Goal: Transaction & Acquisition: Purchase product/service

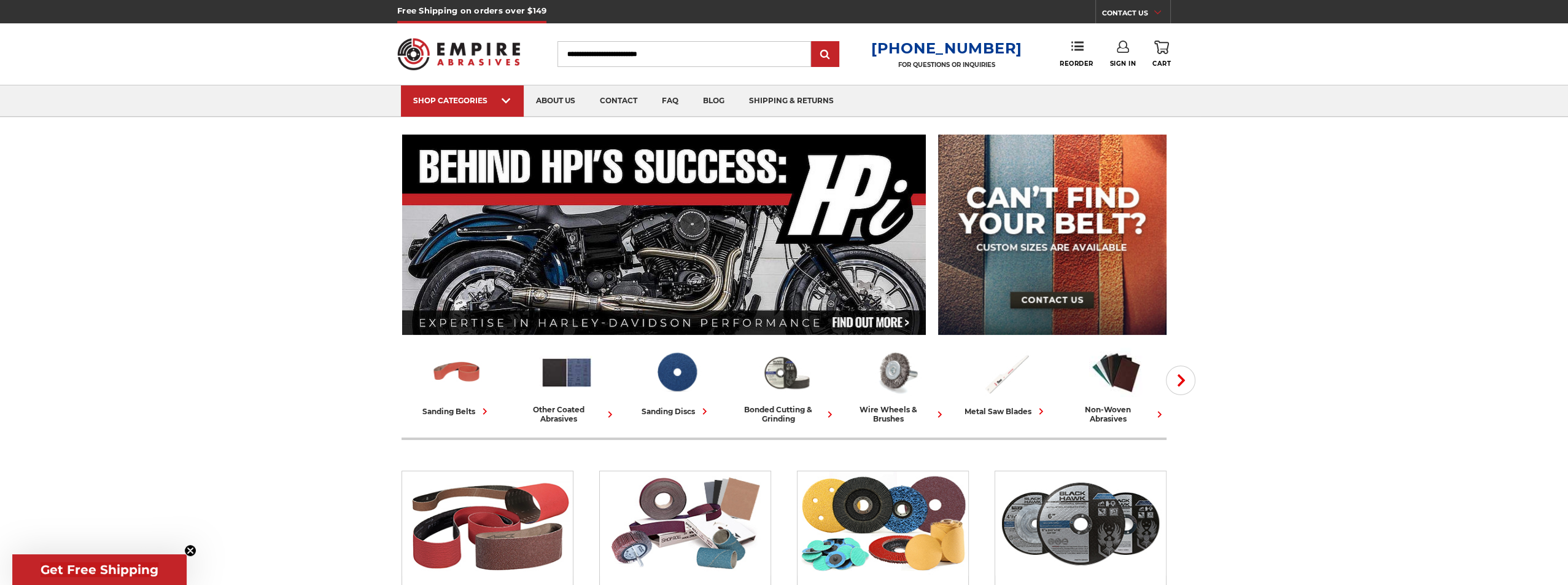
click at [1119, 58] on link "Sign In" at bounding box center [1122, 54] width 27 height 27
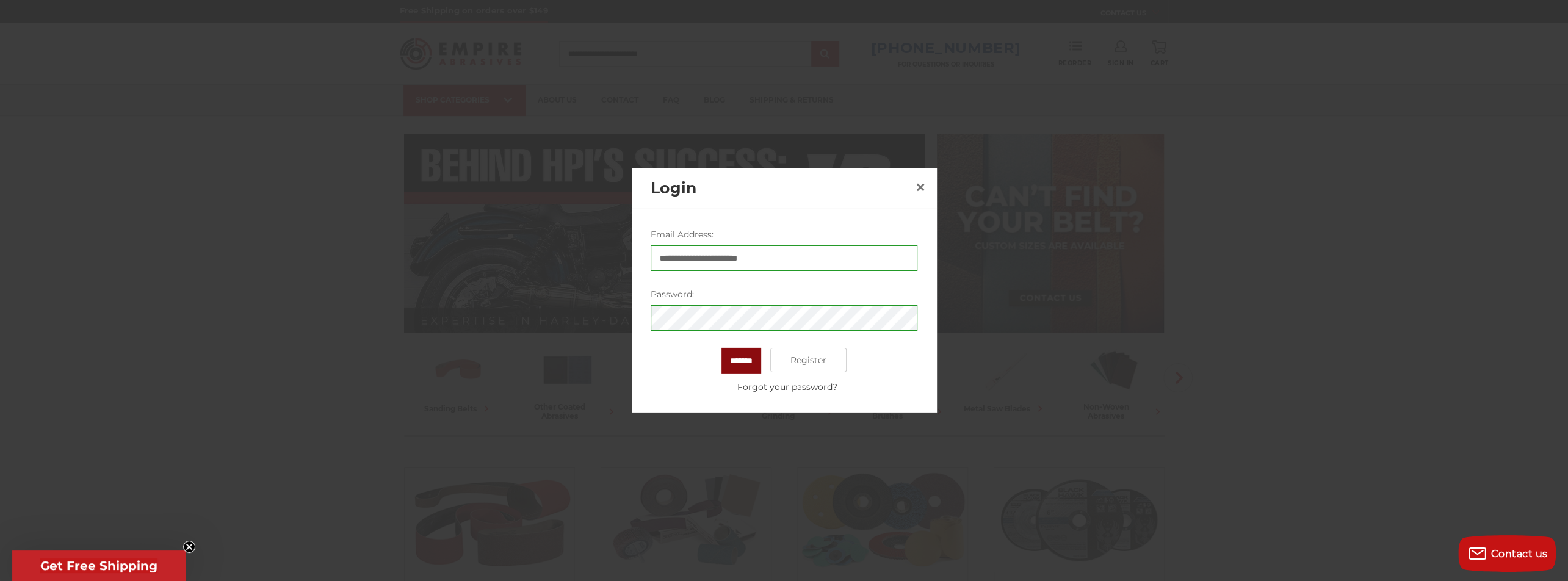
click at [755, 367] on input "*******" at bounding box center [741, 361] width 39 height 26
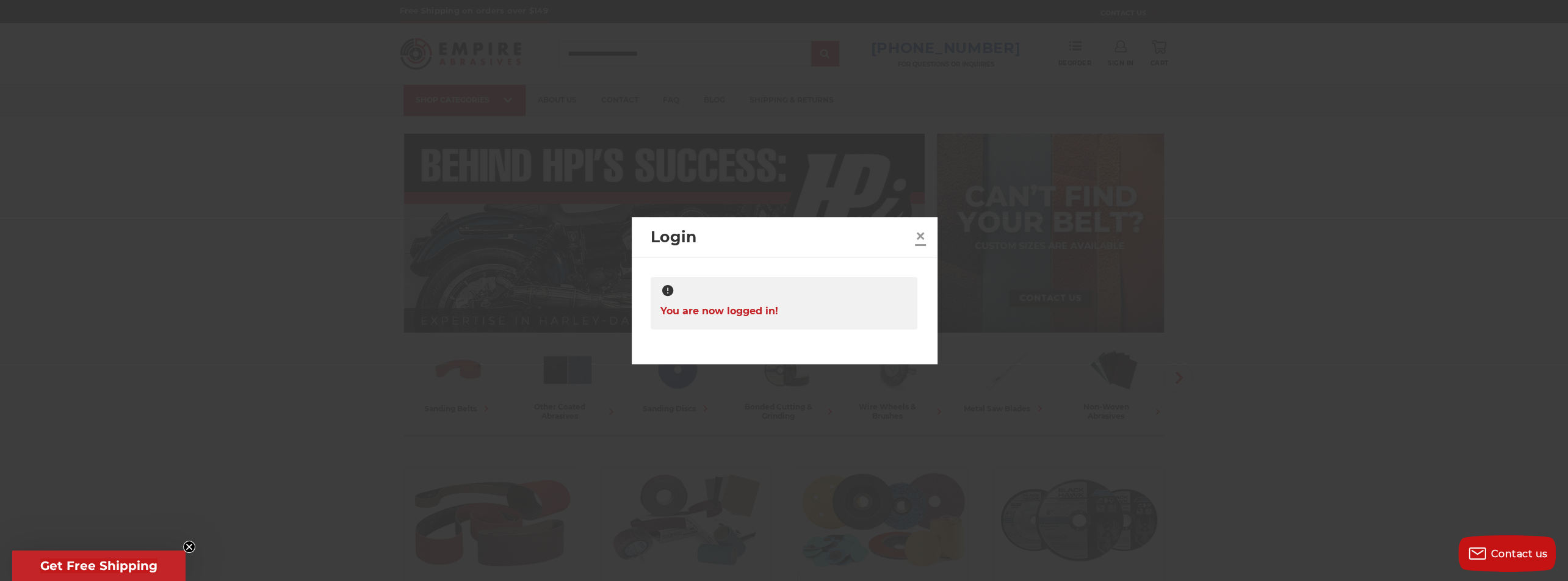
click at [918, 239] on span "×" at bounding box center [920, 236] width 11 height 24
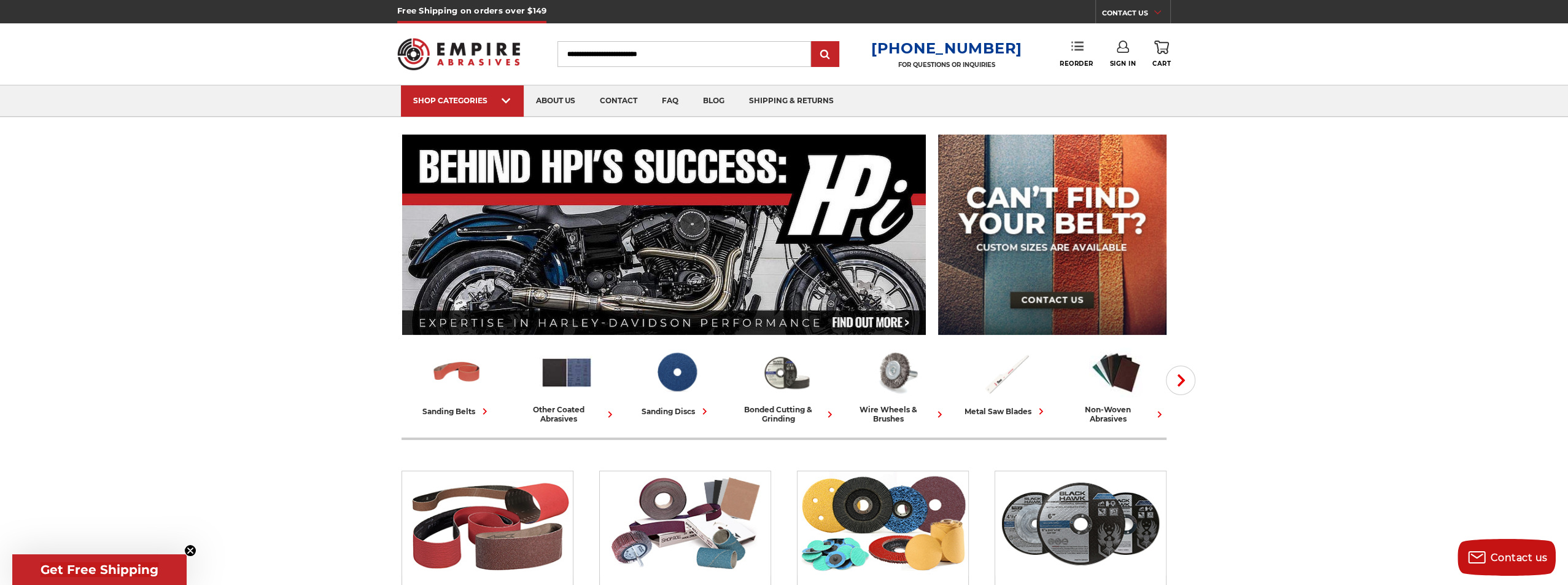
click at [1085, 50] on link "Reorder" at bounding box center [1077, 53] width 34 height 27
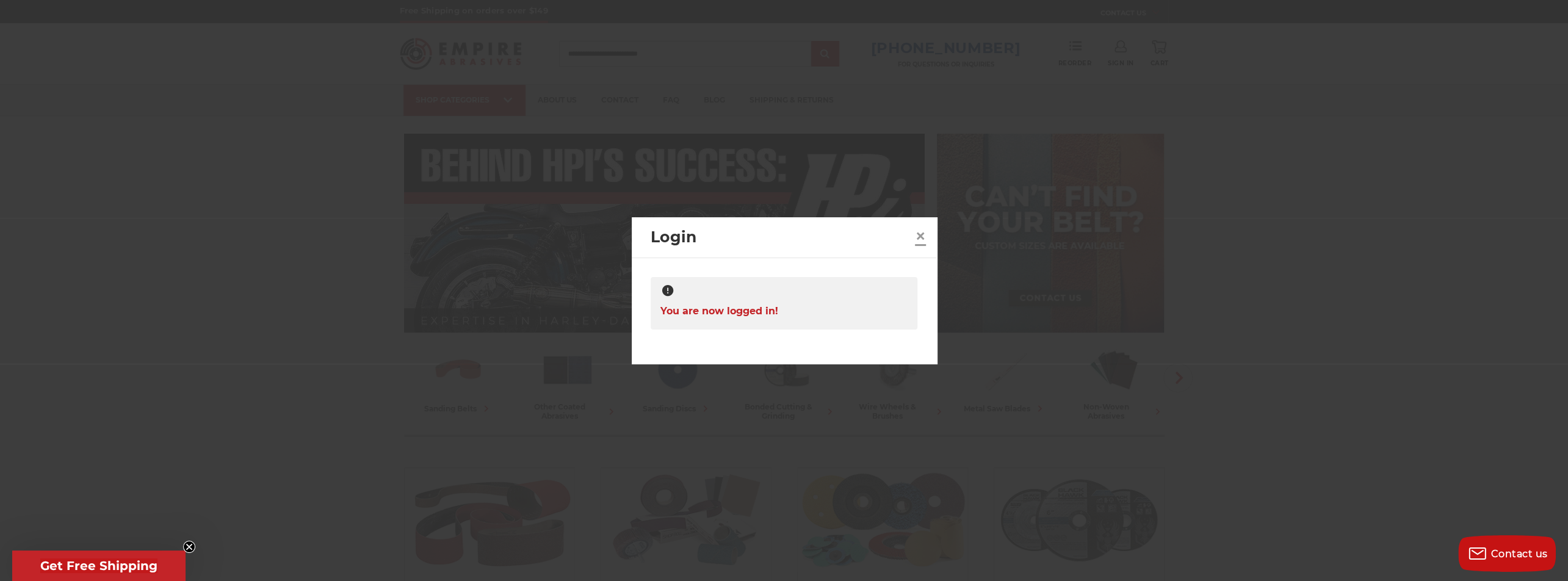
click at [917, 243] on span "×" at bounding box center [920, 236] width 11 height 24
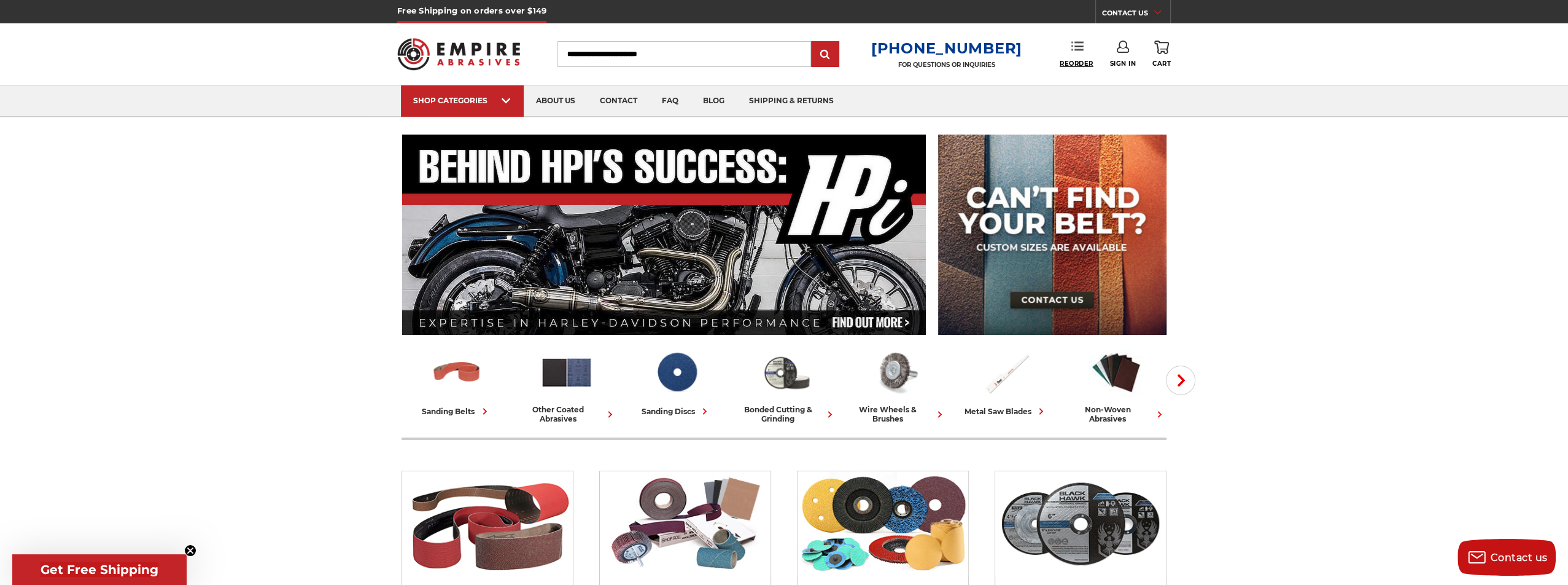
click at [1085, 65] on span "Reorder" at bounding box center [1077, 63] width 34 height 8
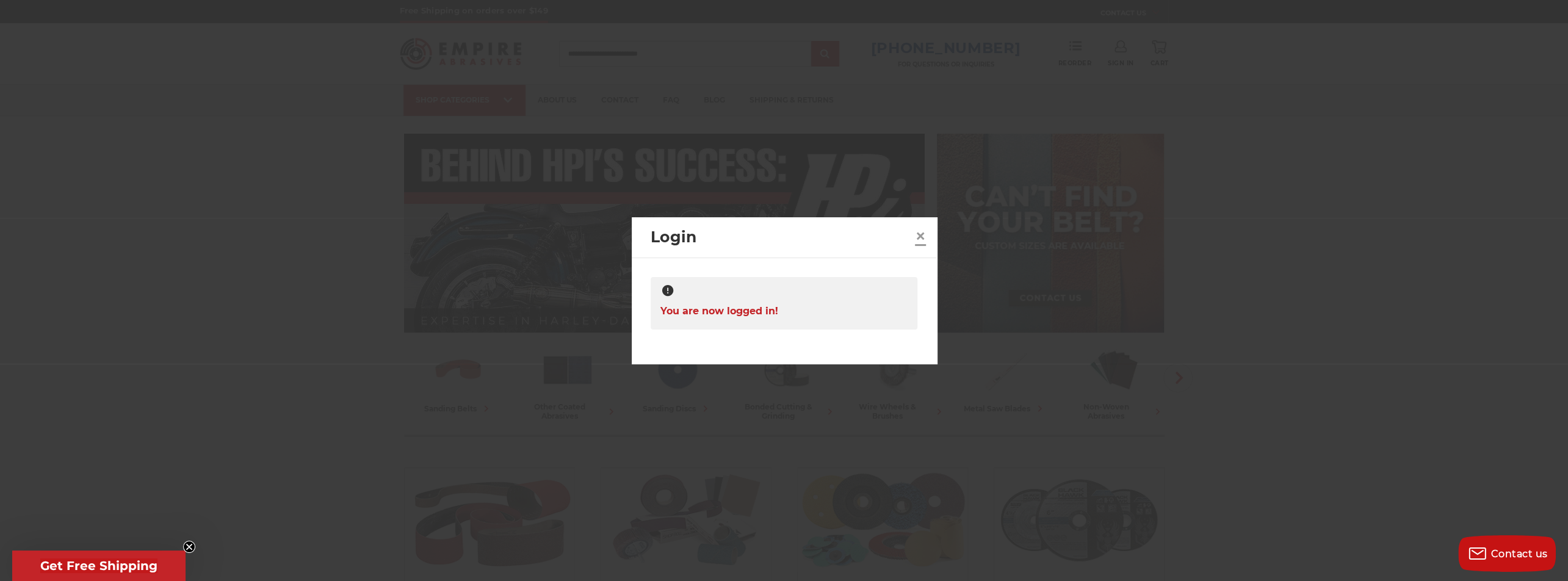
click at [928, 235] on link "×" at bounding box center [920, 236] width 20 height 20
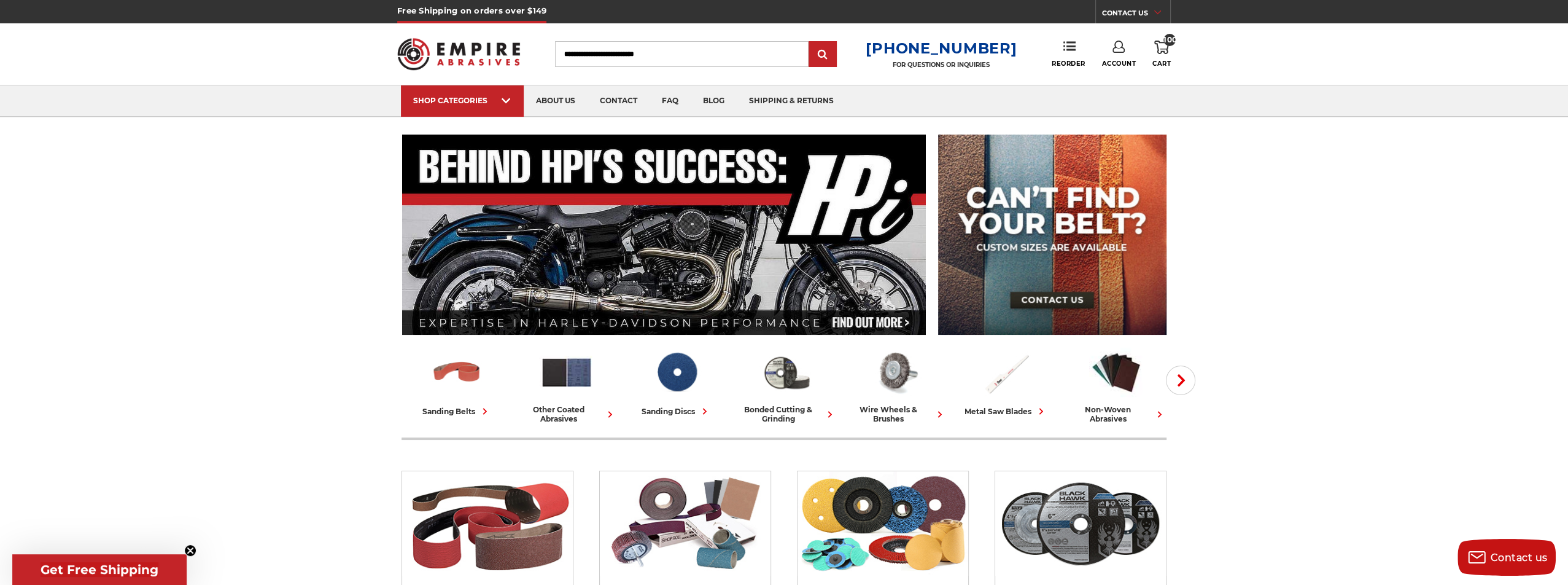
click at [1126, 52] on link "Account" at bounding box center [1118, 54] width 34 height 27
click at [1113, 73] on link "Account" at bounding box center [1118, 80] width 87 height 24
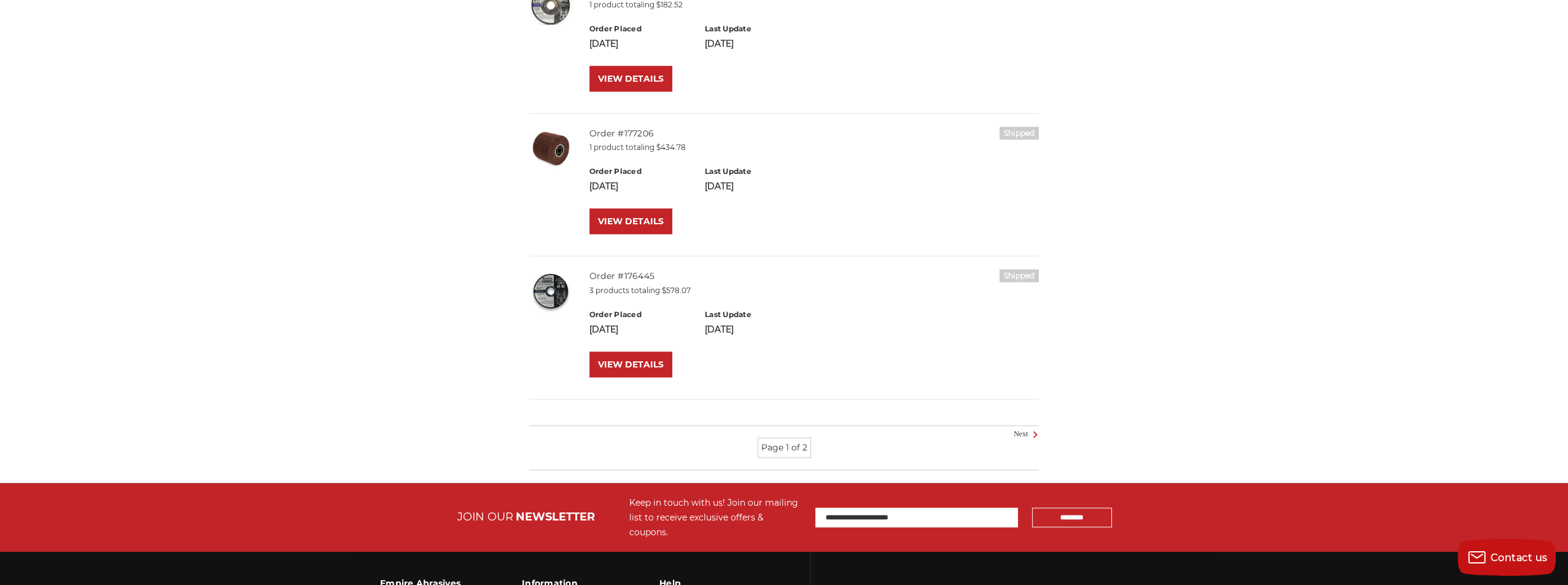
scroll to position [1352, 0]
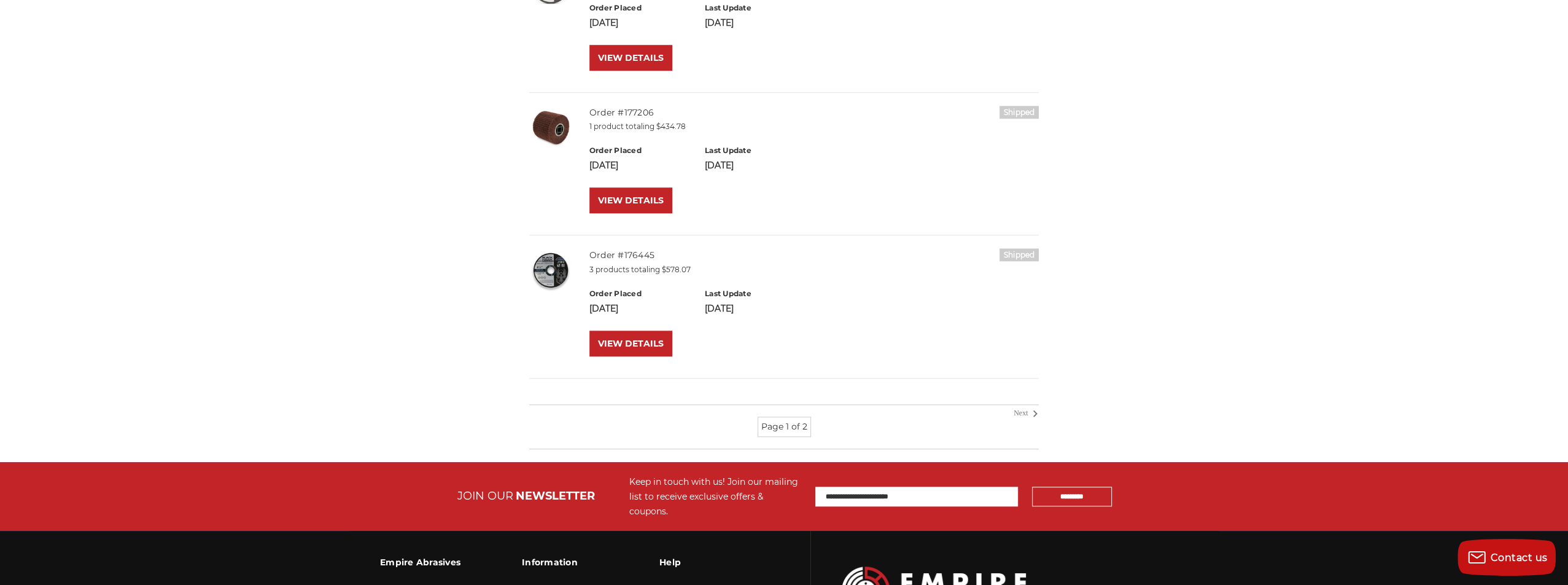
click at [1016, 409] on link "Next" at bounding box center [1024, 414] width 22 height 11
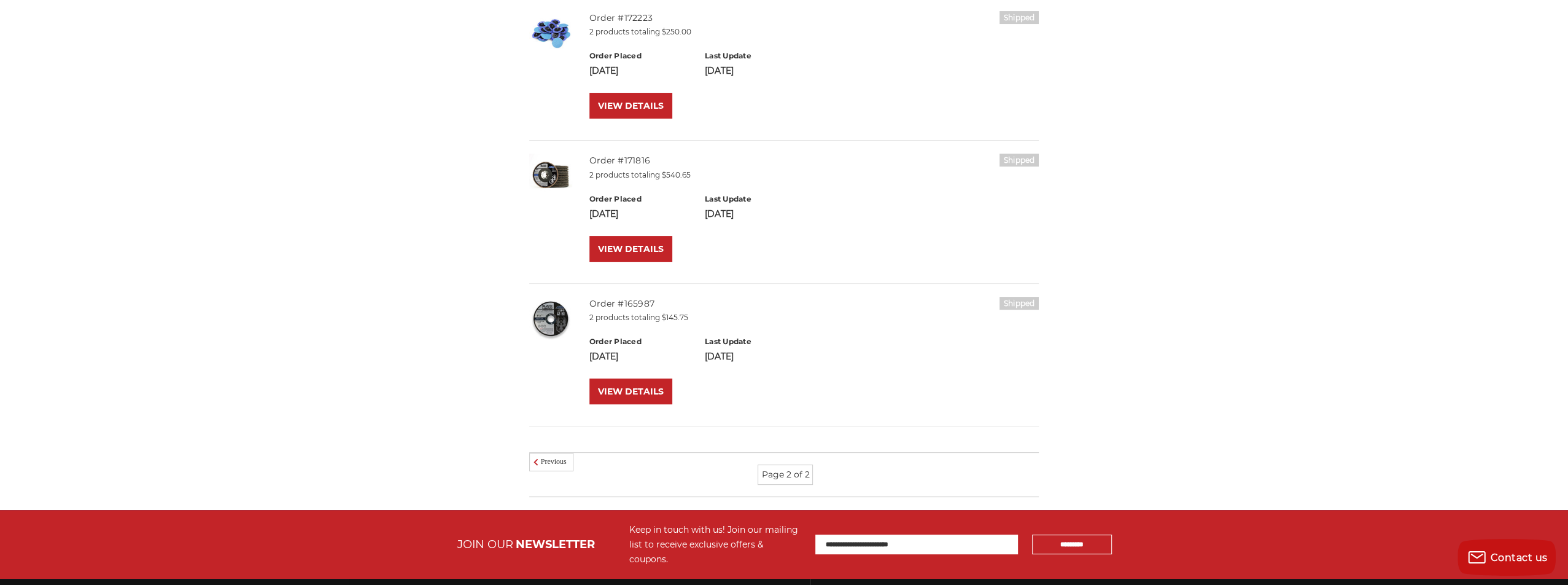
scroll to position [307, 0]
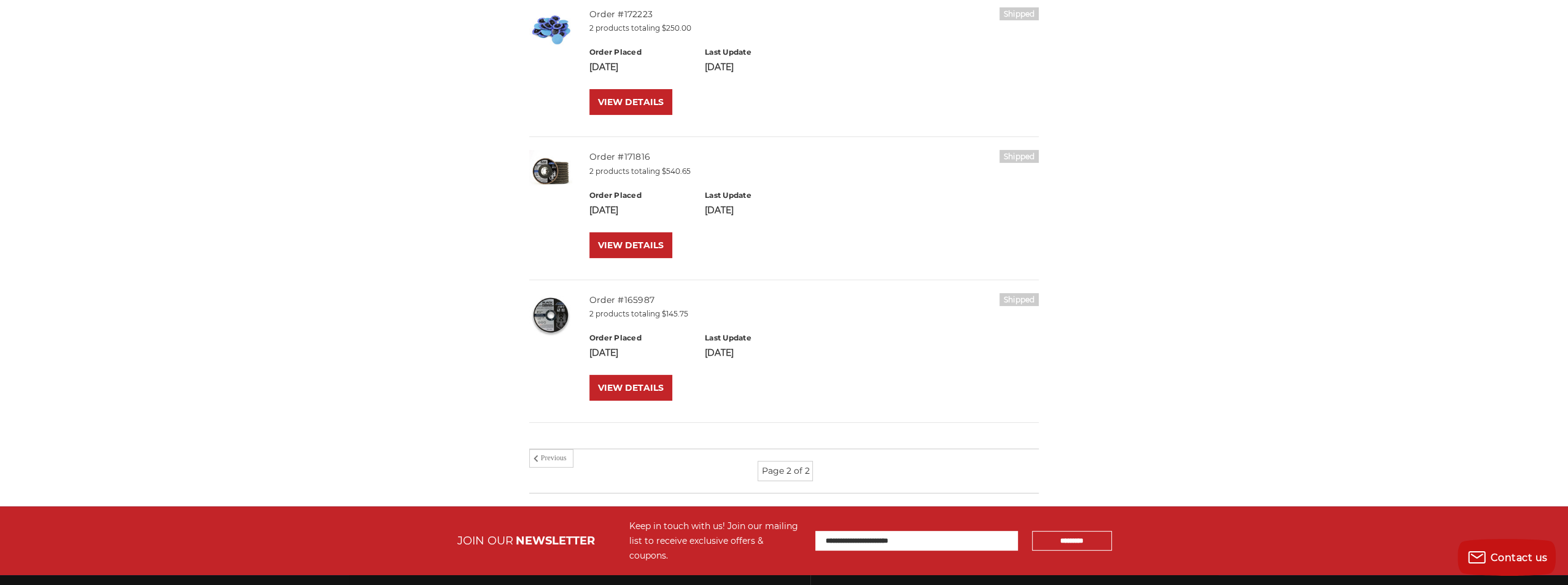
click at [529, 457] on icon at bounding box center [536, 458] width 15 height 14
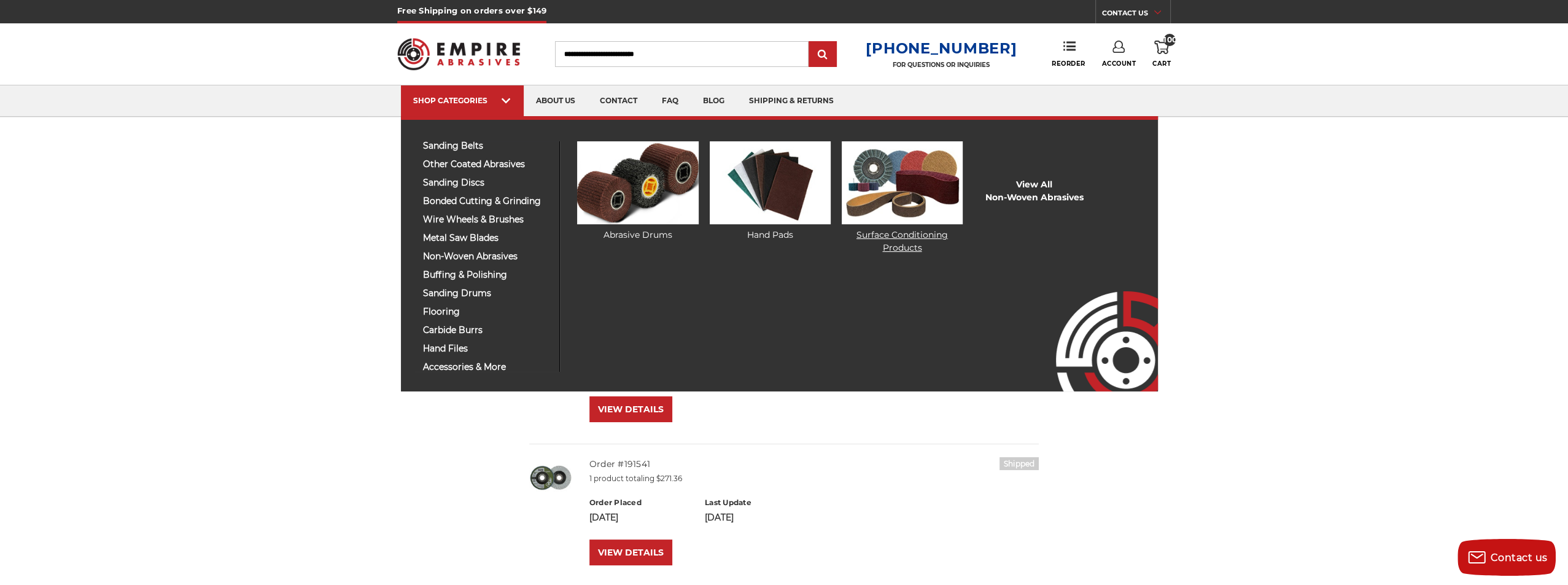
click at [934, 189] on img at bounding box center [902, 183] width 121 height 83
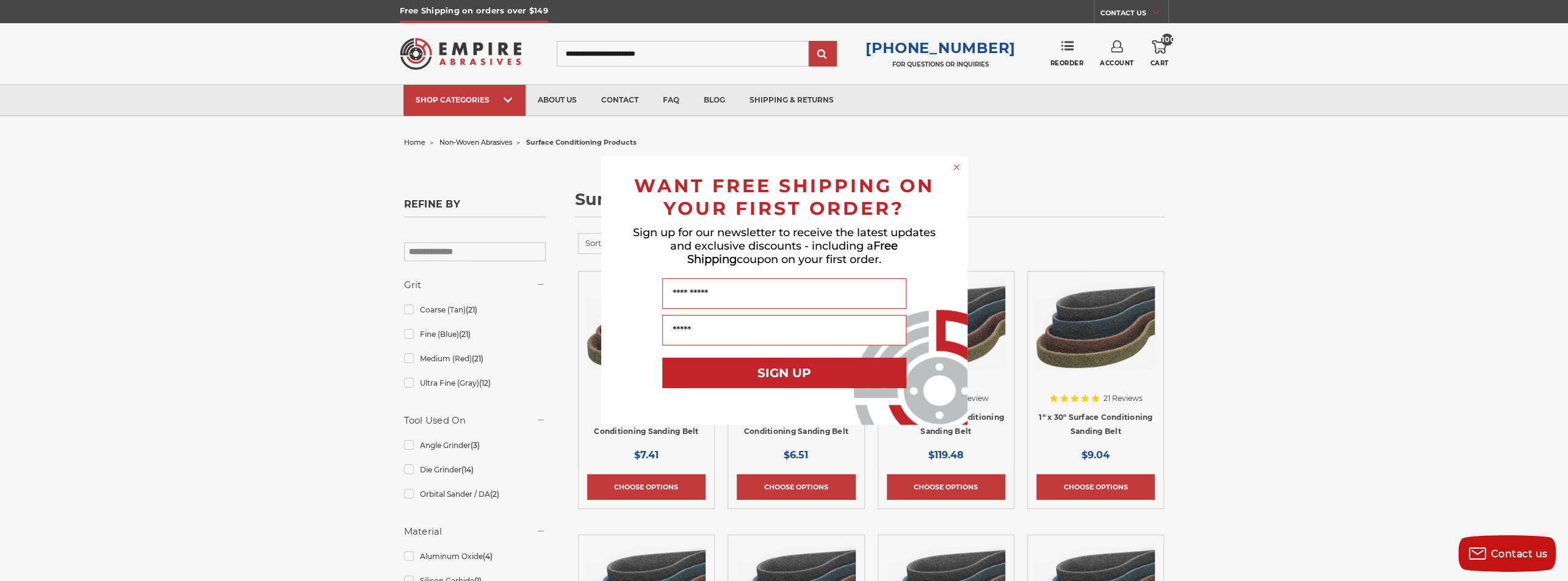
click at [958, 167] on circle "Close dialog" at bounding box center [955, 167] width 12 height 12
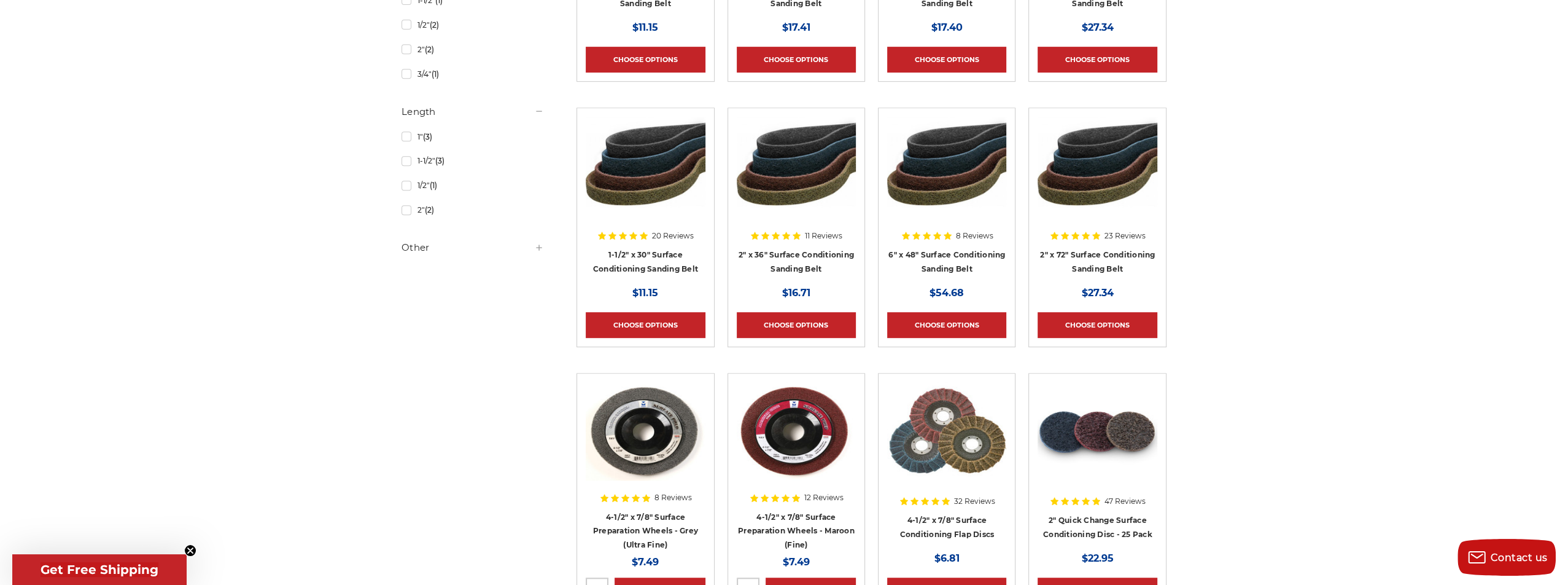
scroll to position [676, 0]
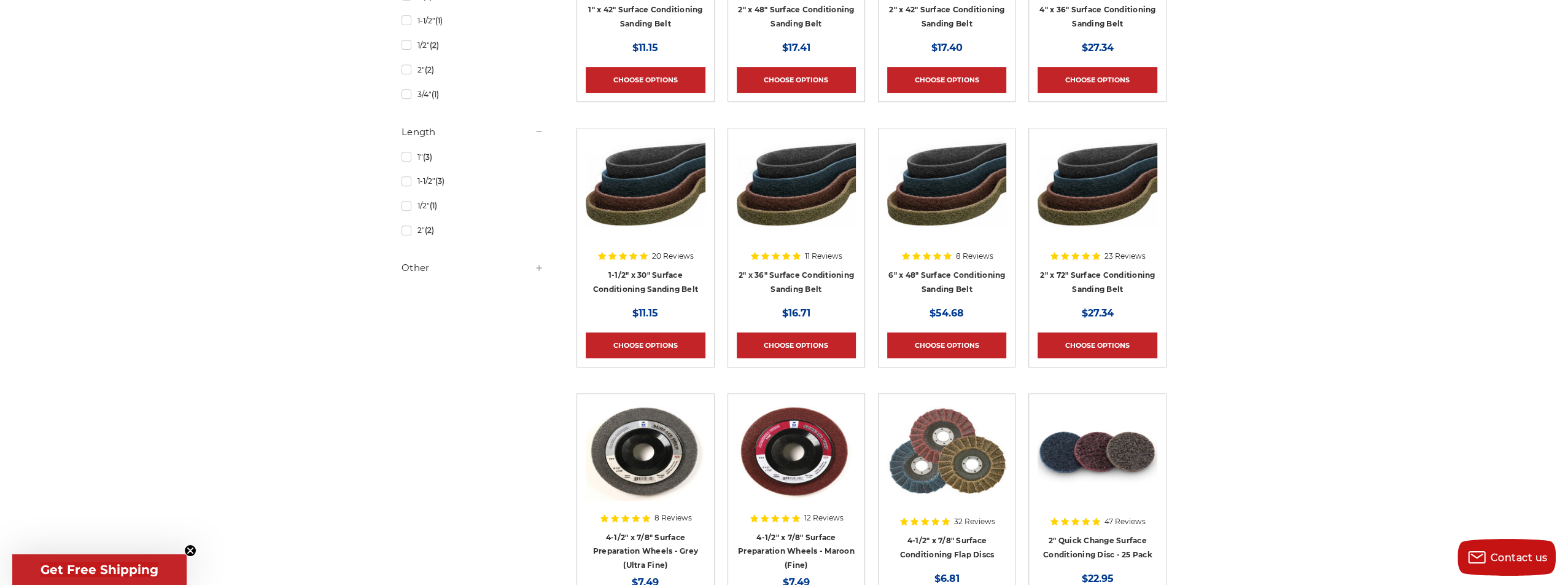
click at [953, 276] on div at bounding box center [947, 215] width 119 height 157
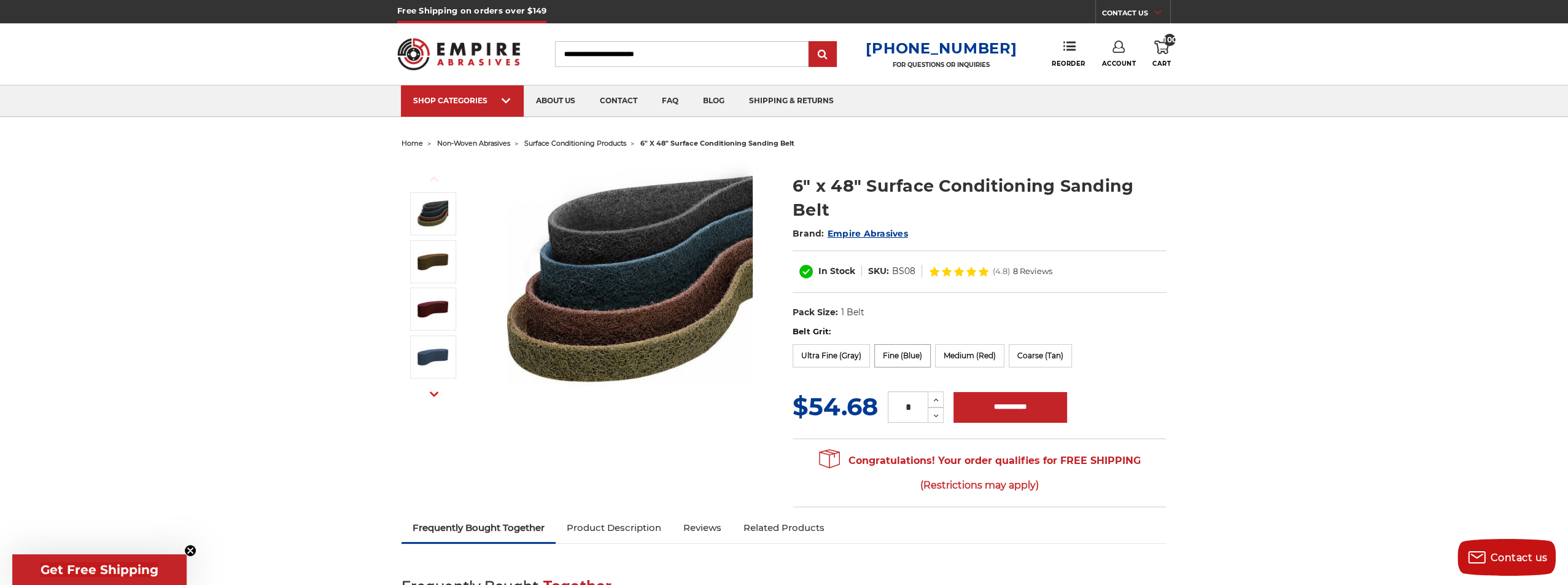
click at [912, 353] on label "Fine (Blue)" at bounding box center [902, 356] width 56 height 24
